Goal: Task Accomplishment & Management: Use online tool/utility

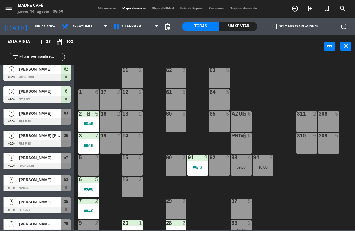
scroll to position [380, 0]
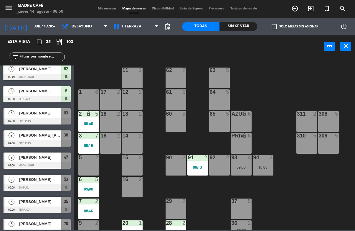
click at [28, 154] on span "[PERSON_NAME]" at bounding box center [40, 157] width 42 height 6
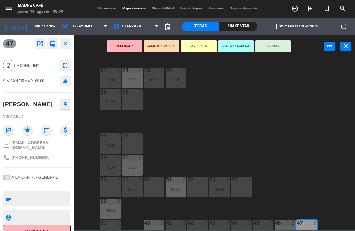
click at [204, 47] on button "ARRIBADA" at bounding box center [198, 46] width 35 height 12
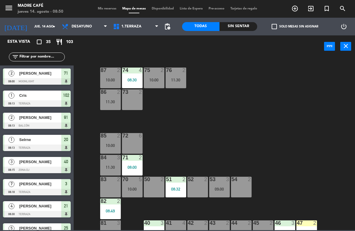
scroll to position [0, 0]
click at [243, 102] on div "87 2 10:00 74 4 08:30 75 2 10:00 76 2 11:30 86 2 11:30 73 2 72 6 85 2 10:00 71 …" at bounding box center [216, 143] width 278 height 173
click at [305, 227] on div "47 2 09:00" at bounding box center [307, 230] width 21 height 21
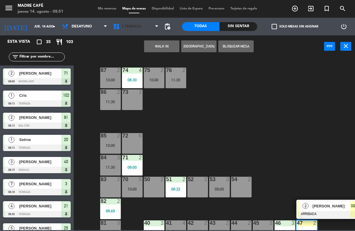
click at [134, 27] on span "1.Terraza" at bounding box center [131, 26] width 20 height 4
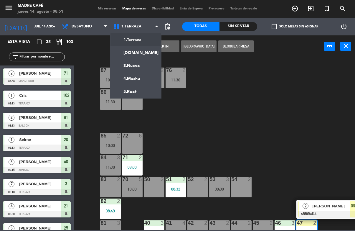
click at [142, 56] on ng-component "menu Madre Café jueves 14. agosto - 08:51 Mis reservas Mapa de mesas Disponibil…" at bounding box center [177, 115] width 355 height 230
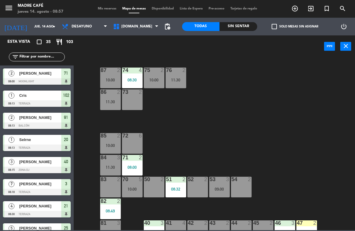
click at [35, 57] on input "text" at bounding box center [42, 57] width 46 height 6
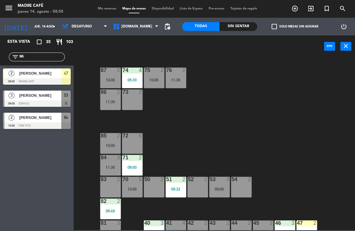
click at [303, 66] on div "87 2 10:00 74 4 08:30 75 2 10:00 76 2 11:30 86 2 11:30 73 2 72 6 85 2 10:00 71 …" at bounding box center [216, 143] width 278 height 173
click at [48, 60] on input "Mi" at bounding box center [42, 57] width 46 height 6
type input "M"
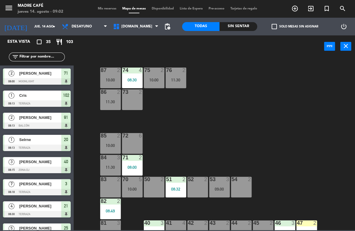
click at [287, 61] on div "87 2 10:00 74 4 08:30 75 2 10:00 76 2 11:30 86 2 11:30 73 2 72 6 85 2 10:00 71 …" at bounding box center [216, 143] width 278 height 173
click at [239, 30] on div "Sin sentar" at bounding box center [239, 26] width 38 height 9
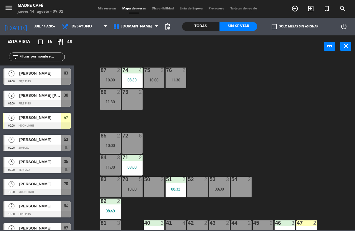
click at [57, 165] on span "[PERSON_NAME]" at bounding box center [40, 162] width 42 height 6
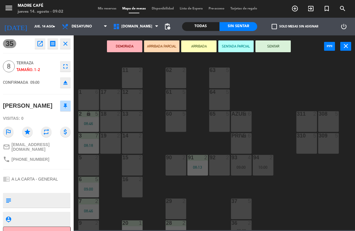
click at [194, 56] on div "DEMORADA ARRIBADA PARCIAL ARRIBADA SENTADA PARCIAL SENTAR power_input close" at bounding box center [199, 46] width 251 height 22
click at [200, 42] on button "ARRIBADA" at bounding box center [198, 46] width 35 height 12
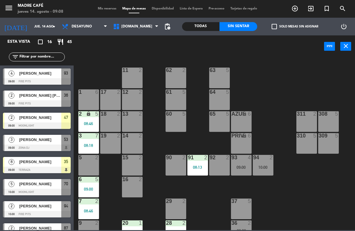
click at [305, 13] on span "exit_to_app" at bounding box center [311, 9] width 16 height 10
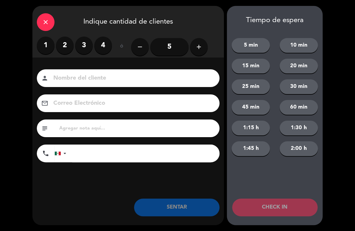
click at [84, 42] on label "3" at bounding box center [84, 46] width 18 height 18
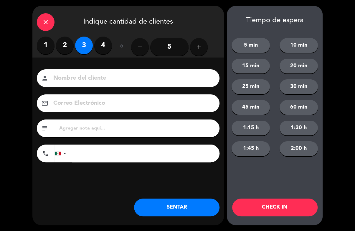
click at [98, 73] on input at bounding box center [132, 78] width 159 height 10
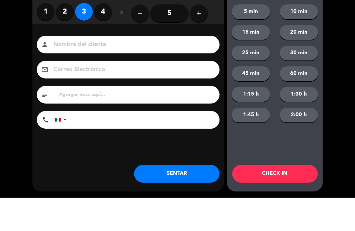
click at [89, 69] on div "Nombre del cliente person Correo Electrónico email subject phone [GEOGRAPHIC_DA…" at bounding box center [128, 116] width 192 height 95
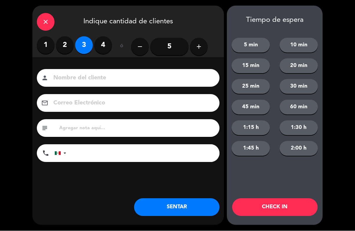
click at [106, 76] on input at bounding box center [132, 78] width 159 height 10
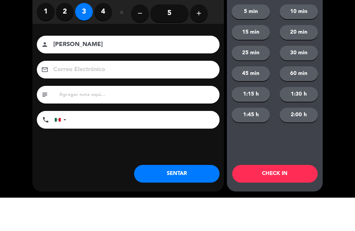
type input "[PERSON_NAME]"
click at [331, 83] on div "close Indique cantidad de clientes 1 2 3 4 ó remove 5 add Nombre del cliente pe…" at bounding box center [177, 115] width 355 height 231
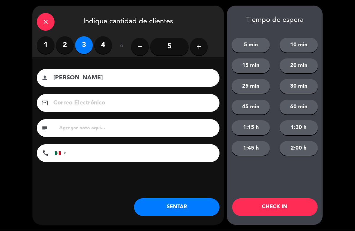
click at [298, 215] on button "CHECK IN" at bounding box center [275, 207] width 86 height 18
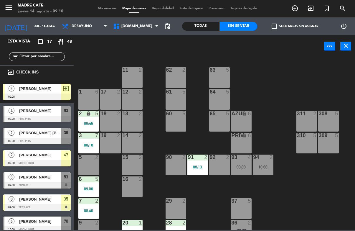
click at [139, 16] on div "menu Madre Café jueves 14. agosto - 09:10 Mis reservas Mapa de mesas Disponibil…" at bounding box center [177, 9] width 355 height 18
click at [146, 27] on span "[DOMAIN_NAME]" at bounding box center [135, 26] width 51 height 13
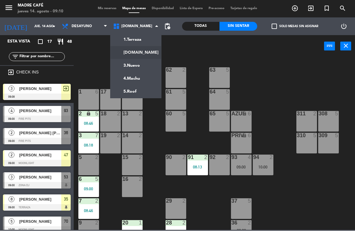
click at [150, 53] on ng-component "menu Madre Café jueves 14. agosto - 09:10 Mis reservas Mapa de mesas Disponibil…" at bounding box center [177, 115] width 355 height 230
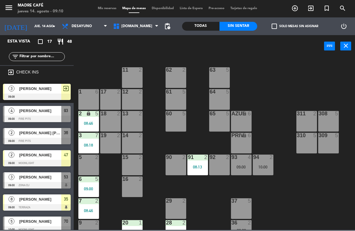
click at [143, 28] on span "[DOMAIN_NAME]" at bounding box center [135, 26] width 51 height 13
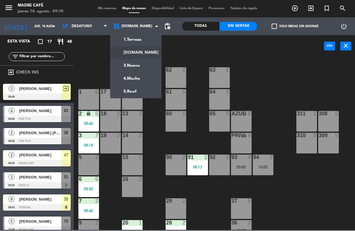
click at [145, 67] on ng-component "menu Madre Café jueves 14. agosto - 09:10 Mis reservas Mapa de mesas Disponibil…" at bounding box center [177, 115] width 355 height 230
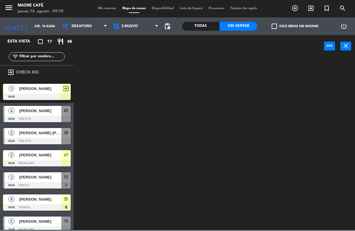
click at [154, 26] on span "3.Nuevo" at bounding box center [135, 26] width 51 height 13
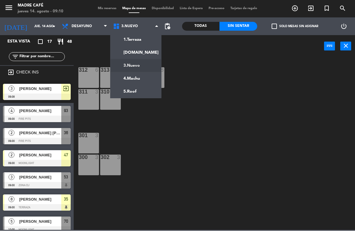
click at [147, 50] on ng-component "menu Madre Café jueves 14. agosto - 09:10 Mis reservas Mapa de mesas Disponibil…" at bounding box center [177, 115] width 355 height 230
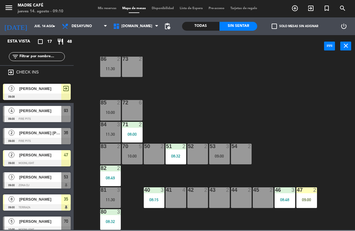
scroll to position [33, 0]
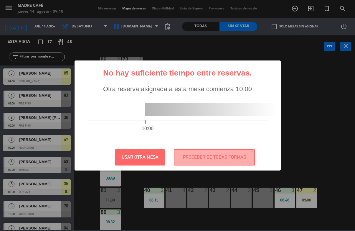
click at [195, 157] on button "PROCEDER DE TODAS FORMAS" at bounding box center [214, 157] width 81 height 16
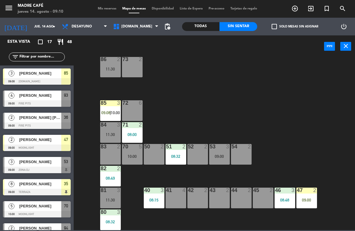
click at [106, 108] on div "85 3 09:08 | 10:00" at bounding box center [110, 110] width 21 height 21
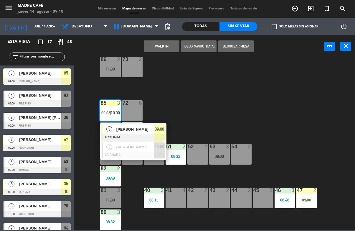
click at [120, 126] on span "[PERSON_NAME]" at bounding box center [135, 129] width 38 height 6
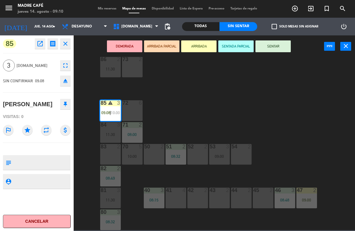
click at [269, 47] on button "SENTAR" at bounding box center [273, 46] width 35 height 12
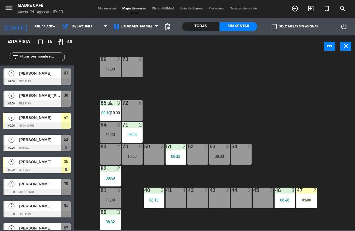
click at [57, 79] on div at bounding box center [37, 81] width 68 height 6
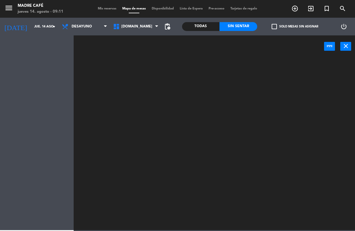
scroll to position [0, 0]
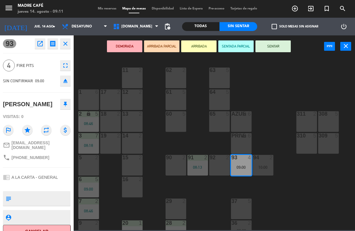
click at [56, 229] on button "Cancelar" at bounding box center [37, 231] width 68 height 13
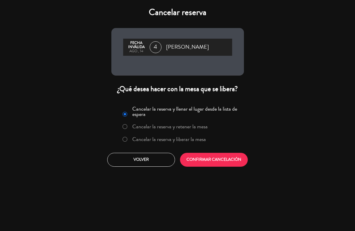
click at [173, 139] on label "Cancelar la reserva y liberar la mesa" at bounding box center [169, 139] width 74 height 5
click at [202, 157] on button "CONFIRMAR CANCELACIÓN" at bounding box center [214, 160] width 68 height 14
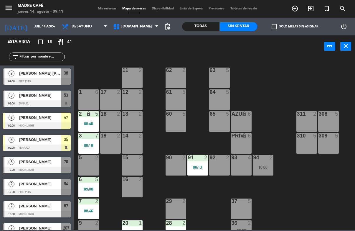
click at [95, 118] on div "2 lock 5 08:46" at bounding box center [88, 121] width 21 height 21
click at [153, 131] on div "11 2 63 5 62 2 12 2 1 6 61 5 64 5 17 2 13 2 2 lock 5 08:46 60 5 65 5 308 5 18 2…" at bounding box center [216, 143] width 278 height 173
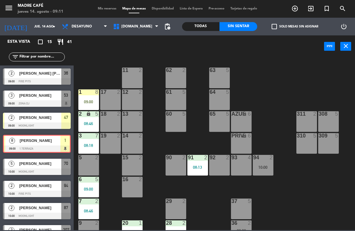
click at [89, 97] on div "1 8 09:00" at bounding box center [88, 99] width 21 height 21
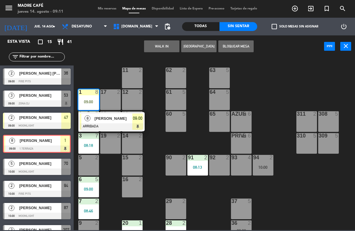
click at [114, 122] on div "[PERSON_NAME]" at bounding box center [113, 119] width 38 height 10
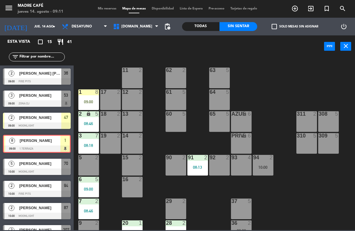
click at [105, 78] on div "11 2 63 5 62 2 12 2 1 8 09:00 61 5 64 5 17 2 13 2 2 lock 5 08:46 60 5 65 5 308 …" at bounding box center [216, 143] width 278 height 173
click at [95, 96] on div "1 8 09:00" at bounding box center [88, 99] width 21 height 21
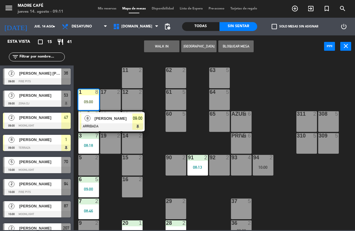
click at [119, 121] on span "[PERSON_NAME]" at bounding box center [114, 118] width 38 height 6
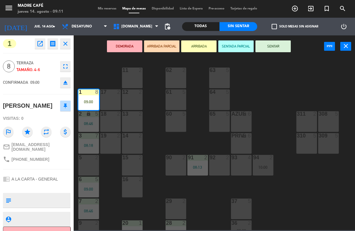
click at [284, 47] on button "SENTAR" at bounding box center [273, 46] width 35 height 12
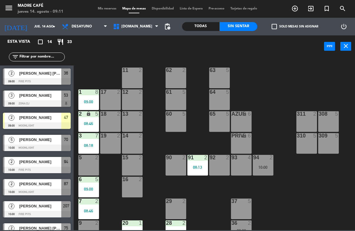
click at [59, 75] on span "[PERSON_NAME] [PERSON_NAME]" at bounding box center [40, 73] width 42 height 6
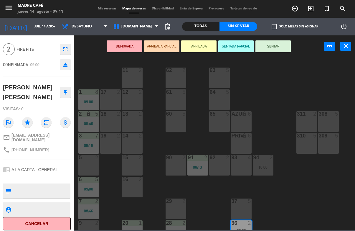
scroll to position [16, 0]
click at [59, 225] on button "Cancelar" at bounding box center [37, 224] width 68 height 13
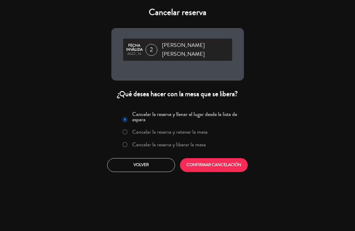
click at [137, 142] on label "Cancelar la reserva y liberar la mesa" at bounding box center [169, 144] width 74 height 5
click at [187, 164] on button "CONFIRMAR CANCELACIÓN" at bounding box center [214, 165] width 68 height 14
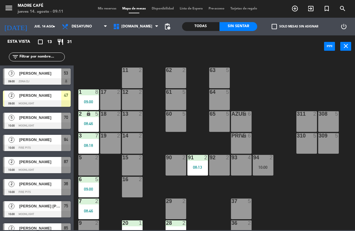
click at [53, 77] on div "[PERSON_NAME]" at bounding box center [40, 73] width 43 height 10
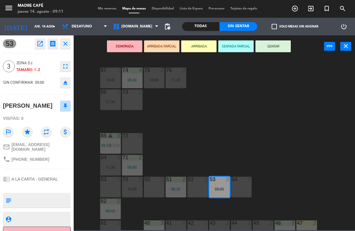
click at [65, 227] on button "Cancelar" at bounding box center [37, 232] width 68 height 13
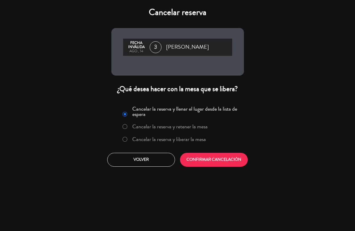
click at [164, 139] on label "Cancelar la reserva y liberar la mesa" at bounding box center [169, 139] width 74 height 5
click at [201, 158] on button "CONFIRMAR CANCELACIÓN" at bounding box center [214, 160] width 68 height 14
